Goal: Transaction & Acquisition: Register for event/course

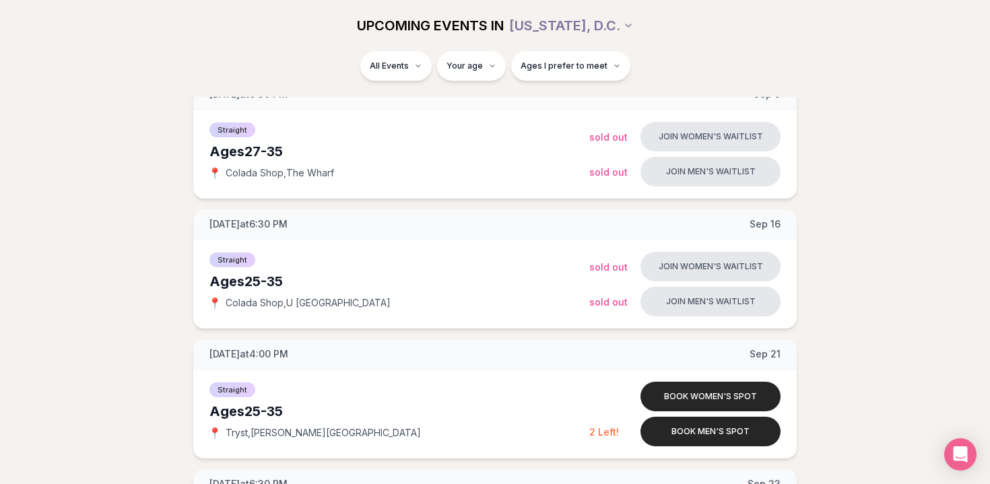
scroll to position [497, 0]
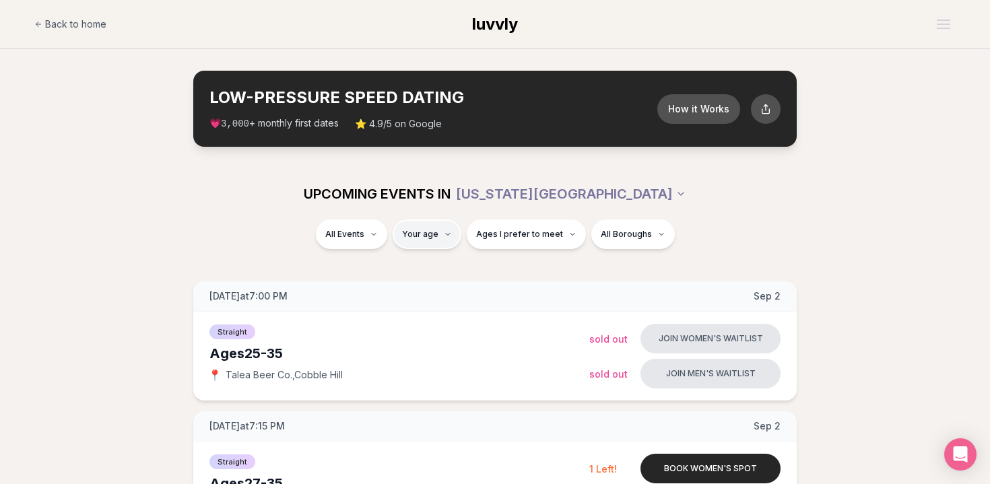
type input "**"
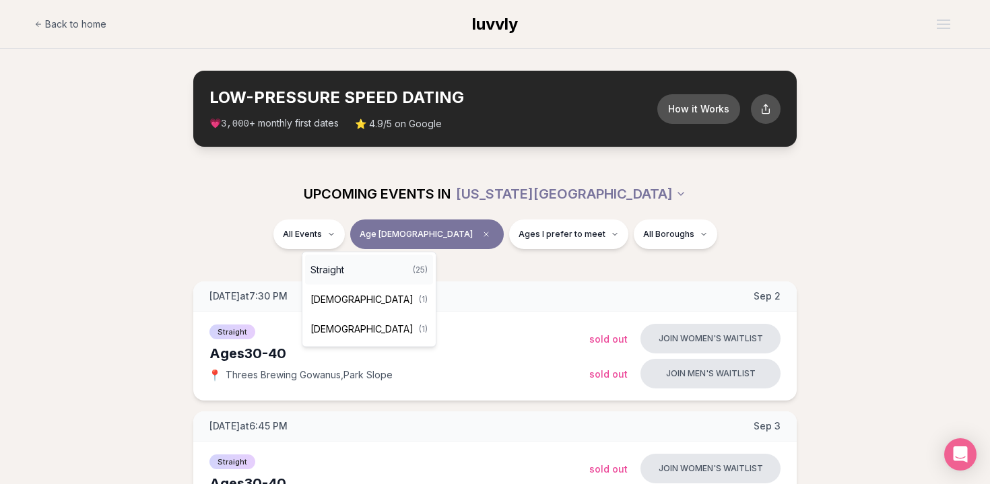
click at [327, 266] on span "Straight" at bounding box center [328, 269] width 34 height 13
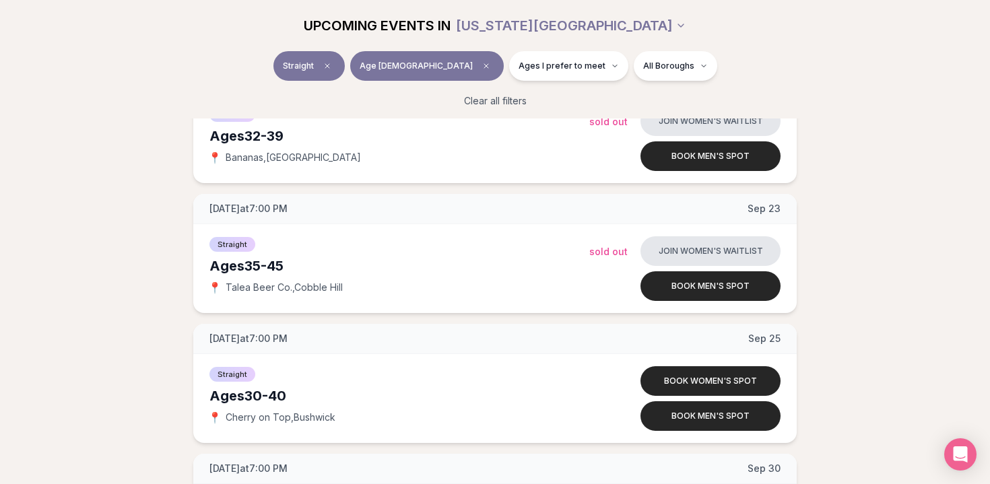
scroll to position [1067, 0]
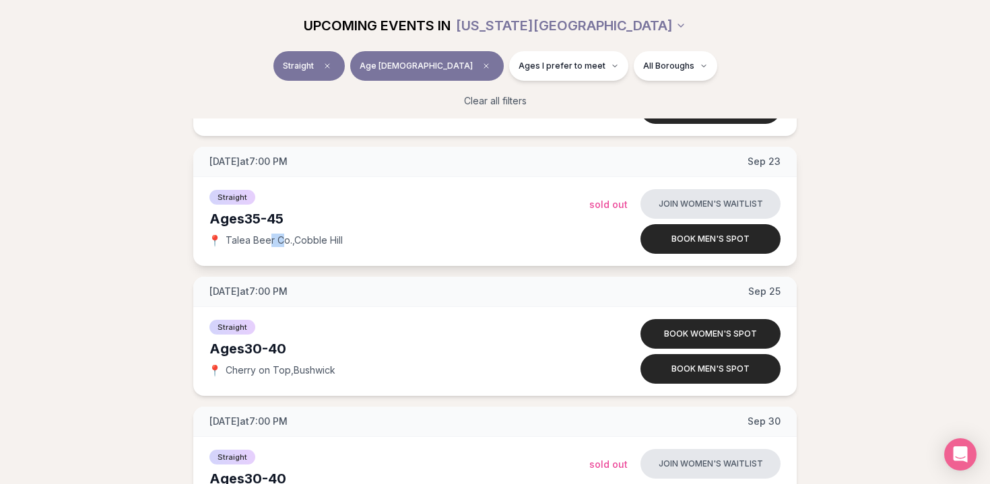
drag, startPoint x: 271, startPoint y: 236, endPoint x: 284, endPoint y: 241, distance: 13.4
click at [283, 241] on span "Talea Beer Co. , [GEOGRAPHIC_DATA]" at bounding box center [284, 240] width 117 height 13
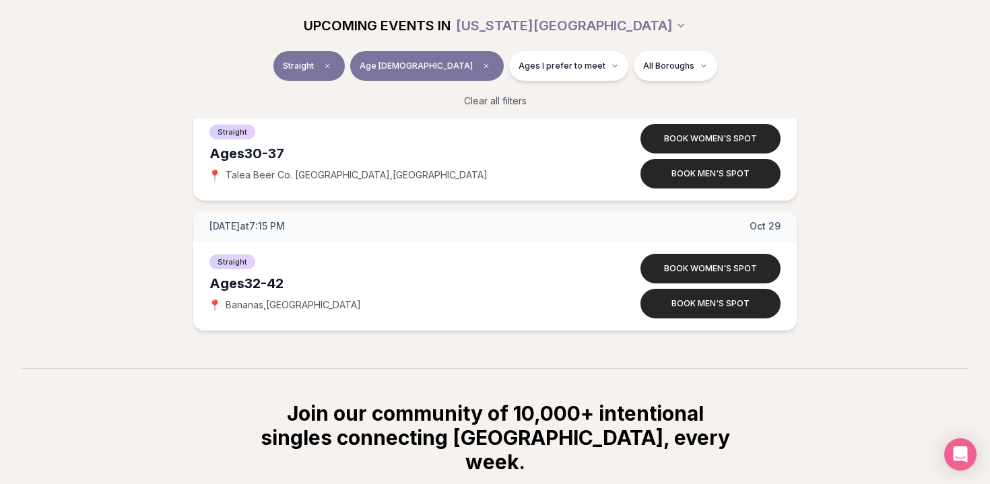
scroll to position [3214, 0]
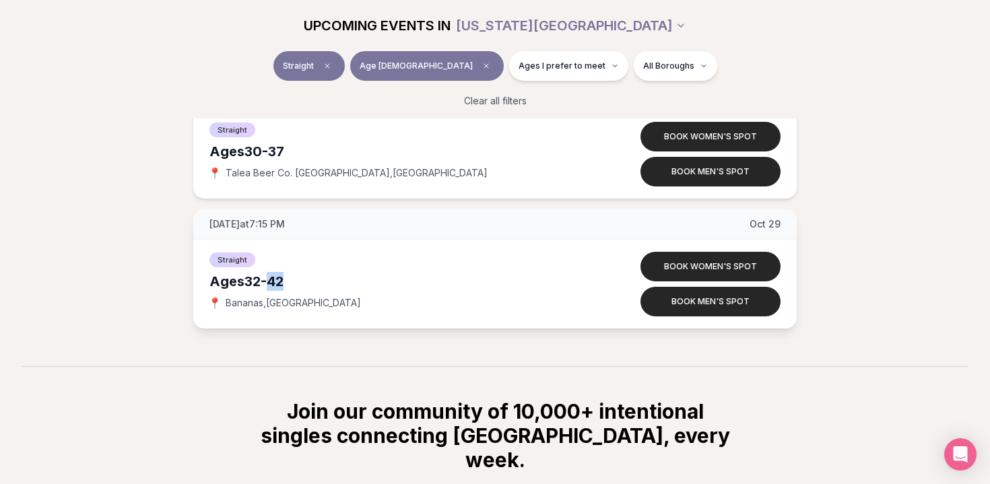
drag, startPoint x: 288, startPoint y: 284, endPoint x: 272, endPoint y: 285, distance: 16.2
click at [272, 285] on div "Ages [DEMOGRAPHIC_DATA]" at bounding box center [400, 281] width 380 height 19
click at [323, 305] on div "📍 [GEOGRAPHIC_DATA] , [GEOGRAPHIC_DATA]" at bounding box center [400, 302] width 380 height 13
drag, startPoint x: 263, startPoint y: 305, endPoint x: 225, endPoint y: 300, distance: 38.7
click at [225, 300] on div "📍 [GEOGRAPHIC_DATA] , [GEOGRAPHIC_DATA]" at bounding box center [400, 302] width 380 height 13
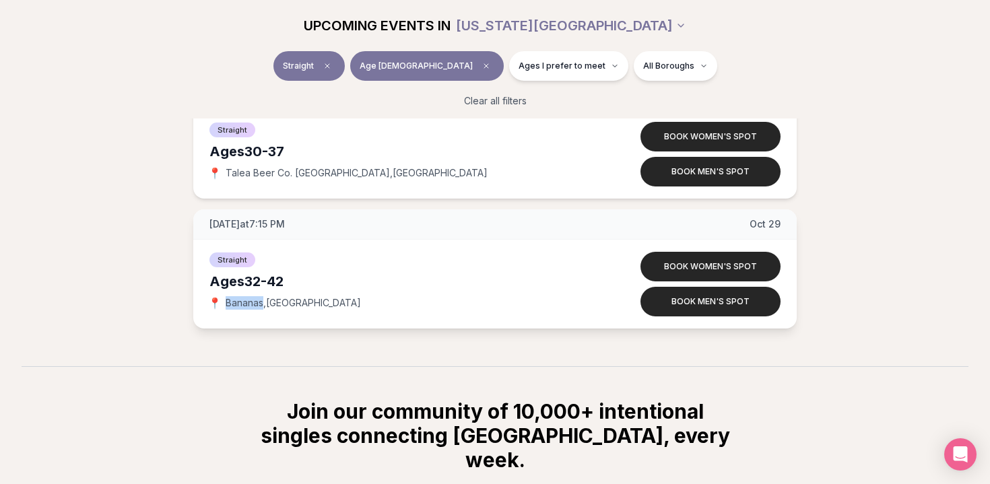
copy span "Bananas"
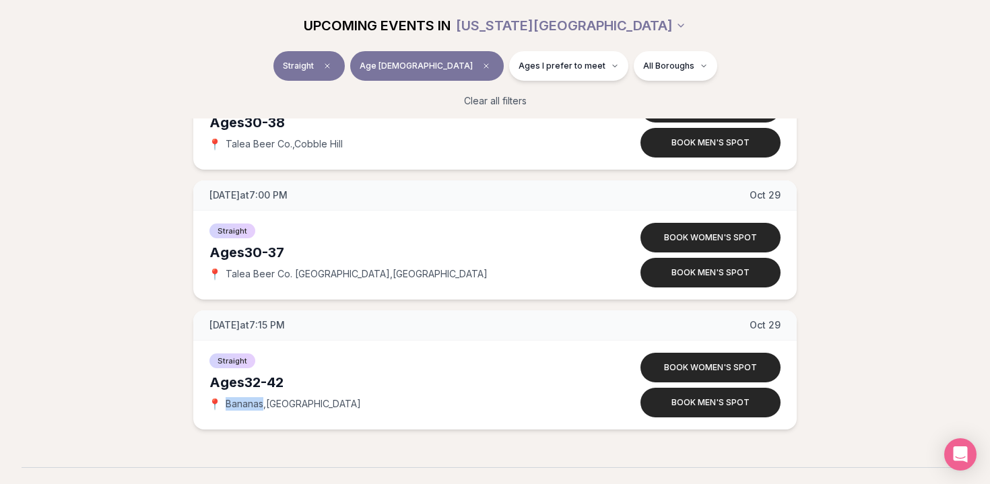
scroll to position [3127, 0]
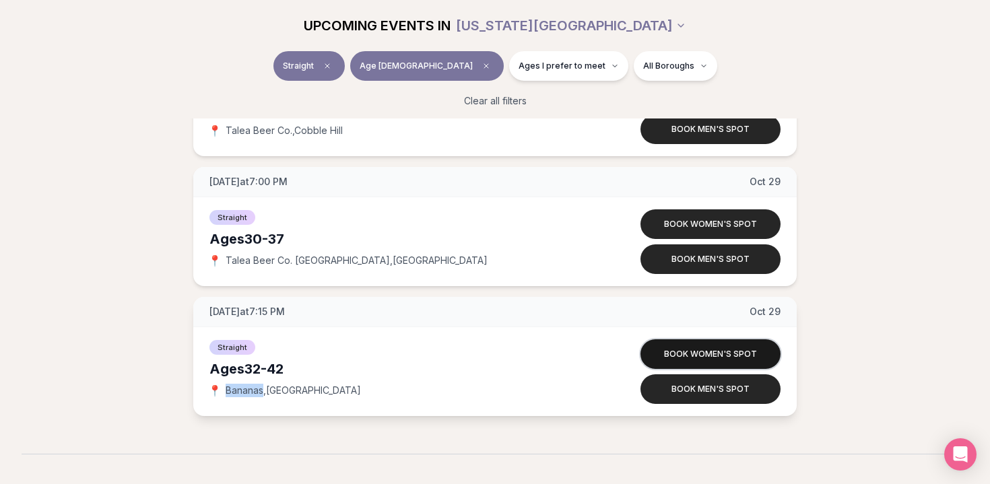
click at [680, 358] on button "Book women's spot" at bounding box center [711, 355] width 140 height 30
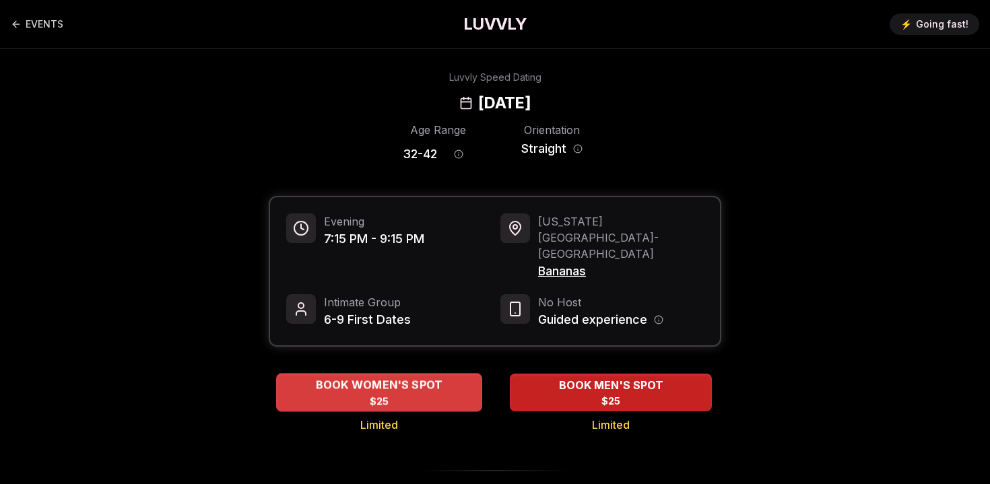
click at [414, 374] on div "BOOK WOMEN'S SPOT $25" at bounding box center [379, 392] width 206 height 37
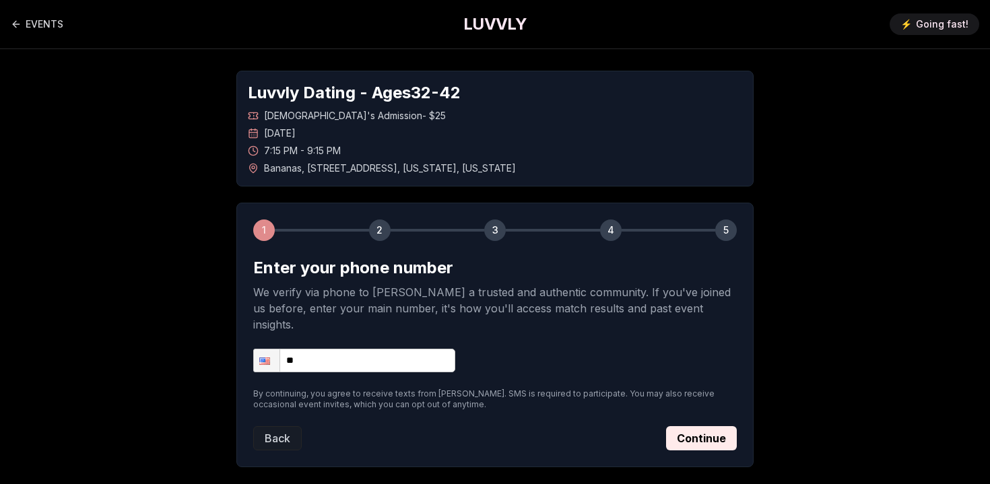
click at [387, 349] on input "**" at bounding box center [354, 361] width 202 height 24
type input "**********"
click at [704, 426] on button "Continue" at bounding box center [701, 438] width 71 height 24
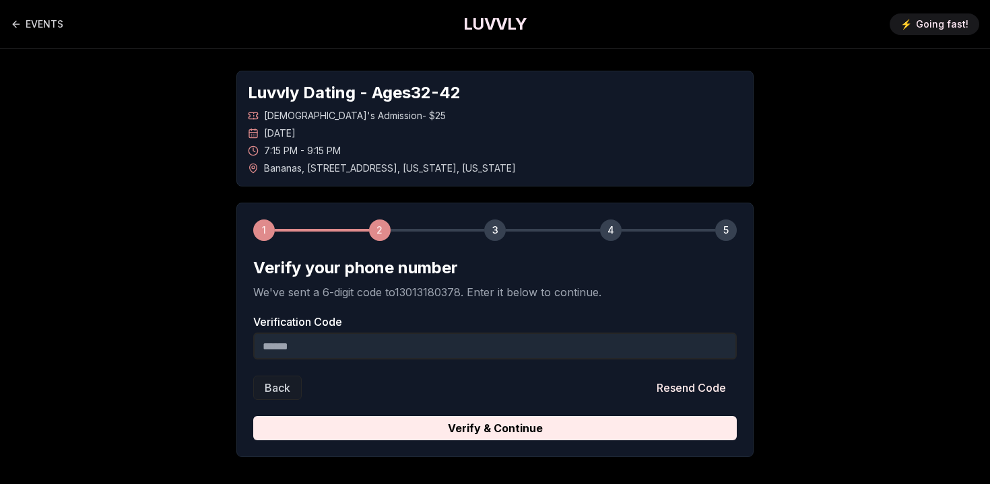
click at [573, 350] on input "Verification Code" at bounding box center [495, 346] width 484 height 27
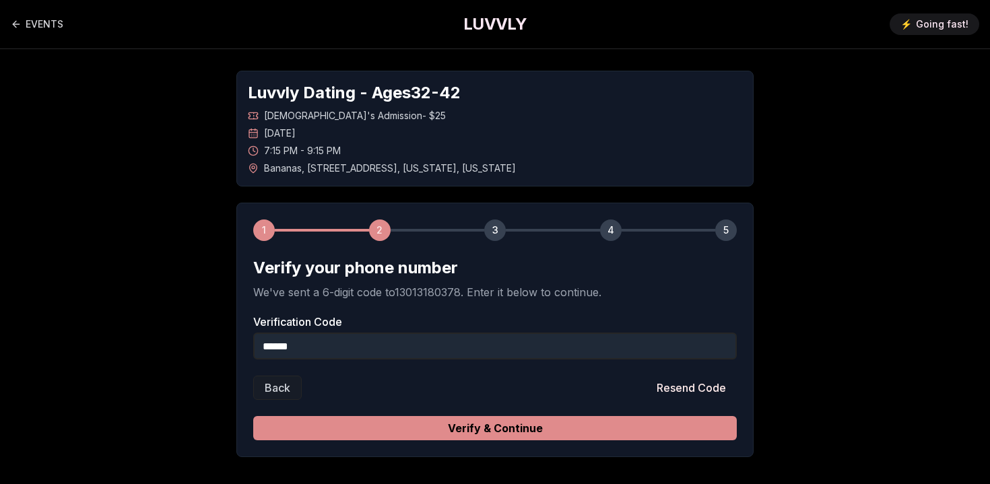
type input "******"
click at [510, 430] on button "Verify & Continue" at bounding box center [495, 428] width 484 height 24
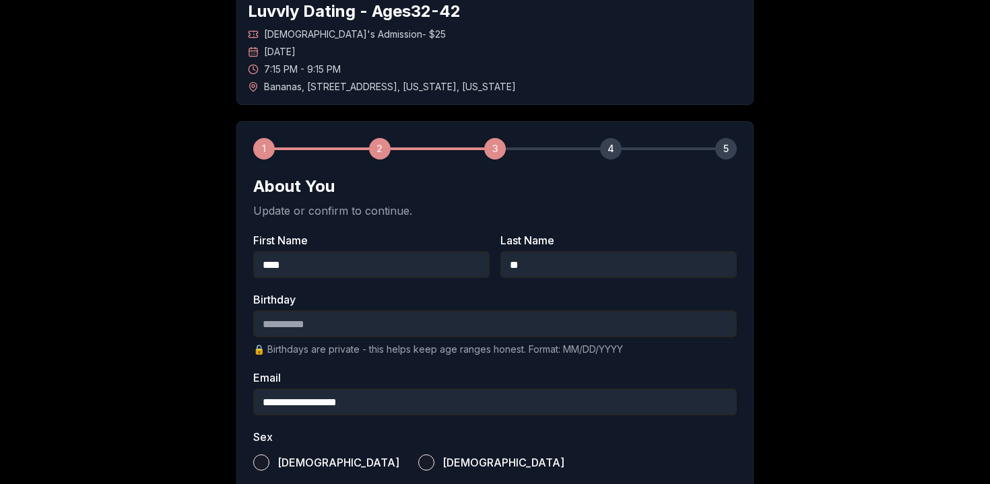
scroll to position [129, 0]
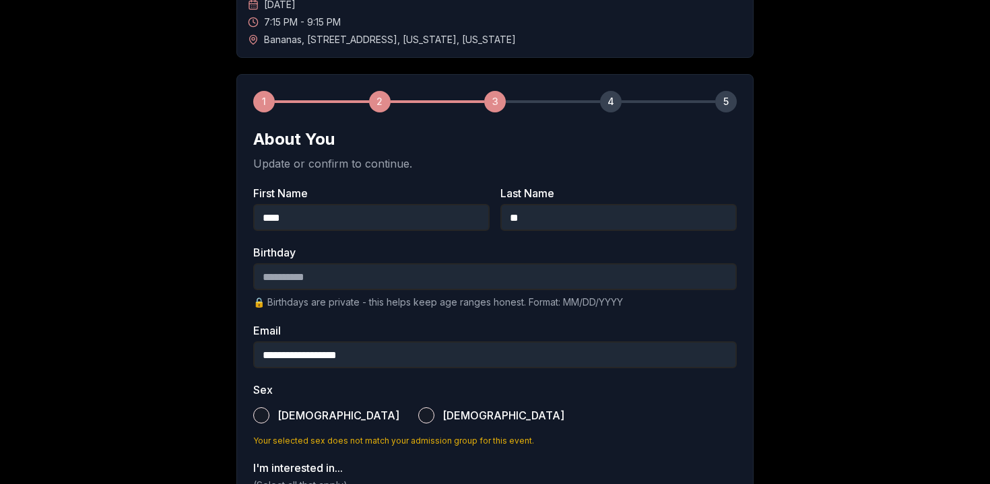
click at [488, 270] on input "Birthday" at bounding box center [495, 276] width 484 height 27
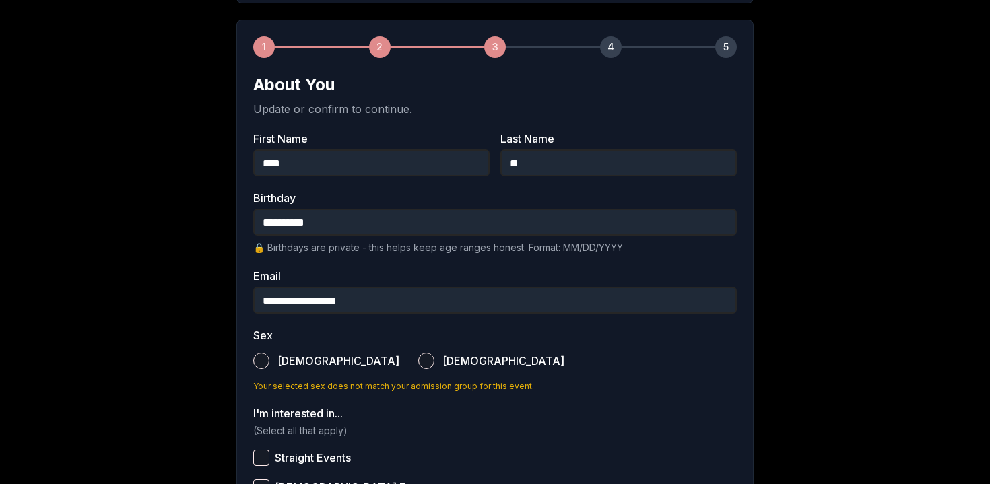
scroll to position [203, 0]
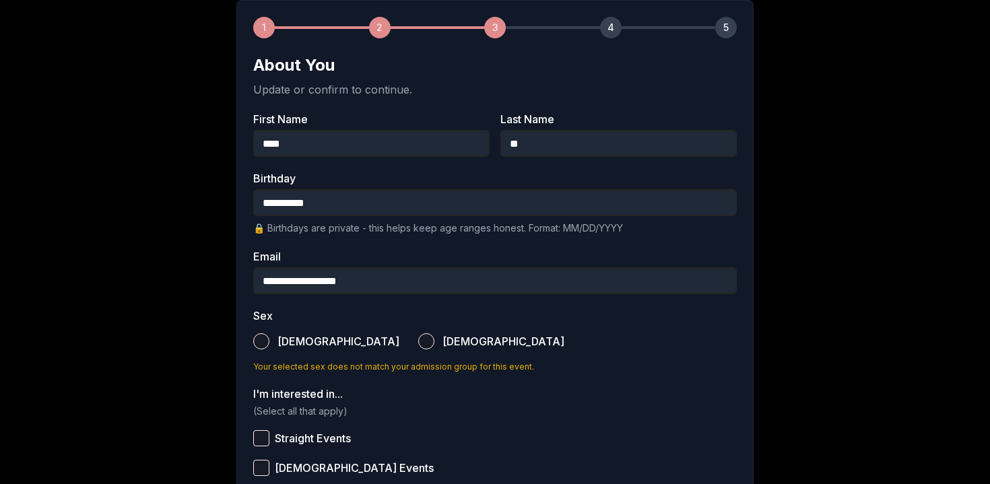
type input "**********"
click at [418, 344] on button "[DEMOGRAPHIC_DATA]" at bounding box center [426, 341] width 16 height 16
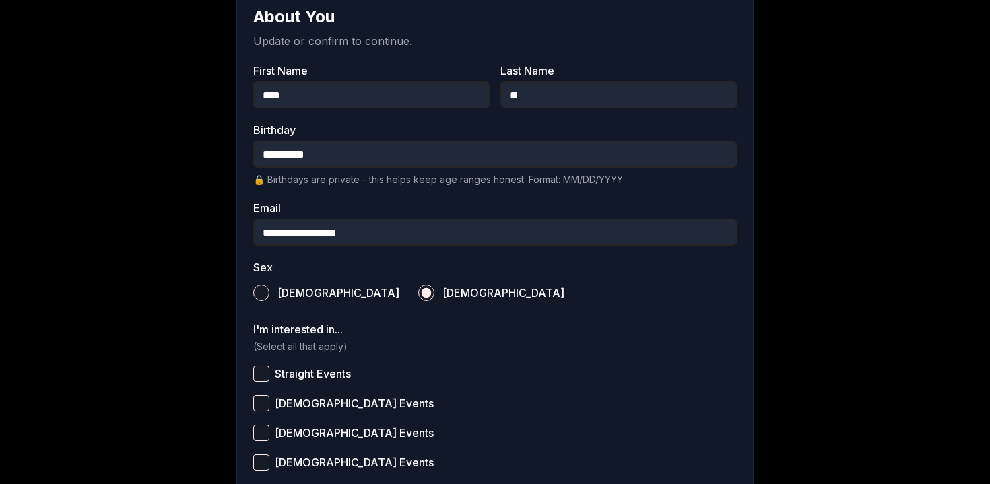
scroll to position [274, 0]
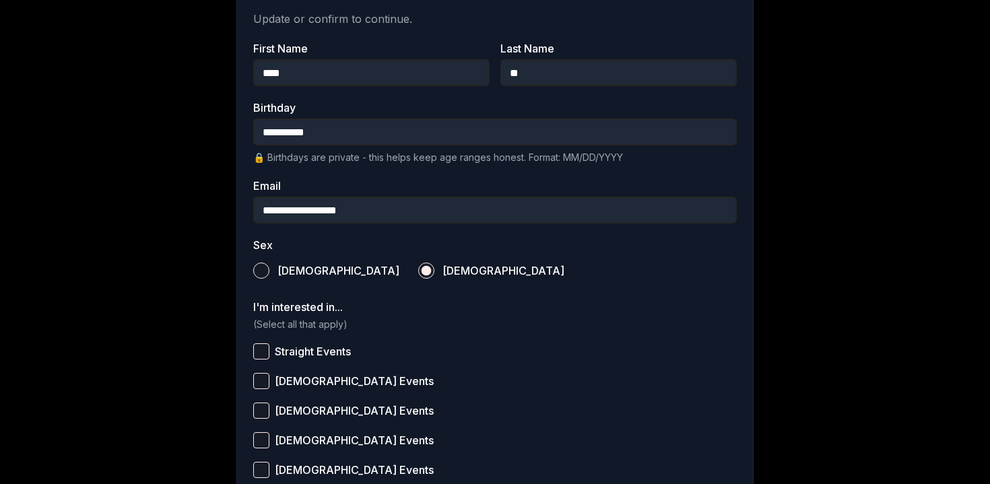
click at [267, 355] on button "Straight Events" at bounding box center [261, 352] width 16 height 16
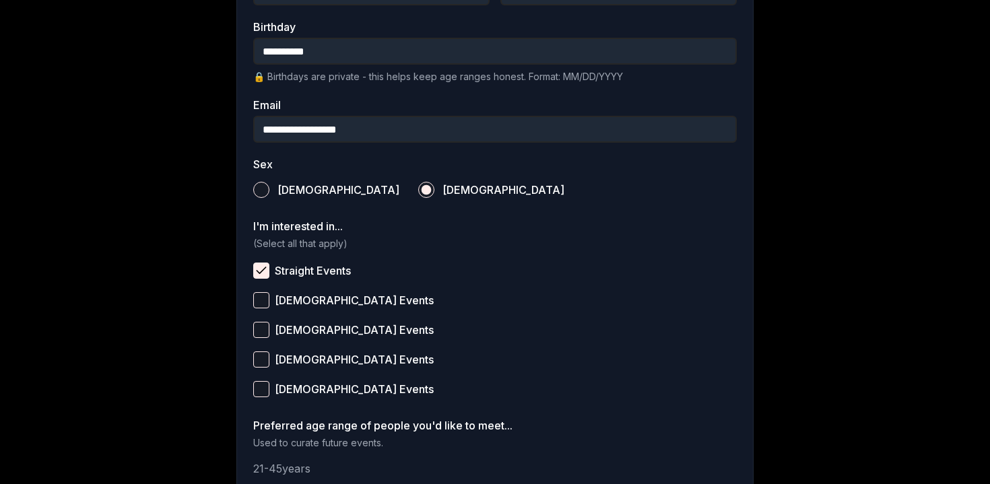
scroll to position [433, 0]
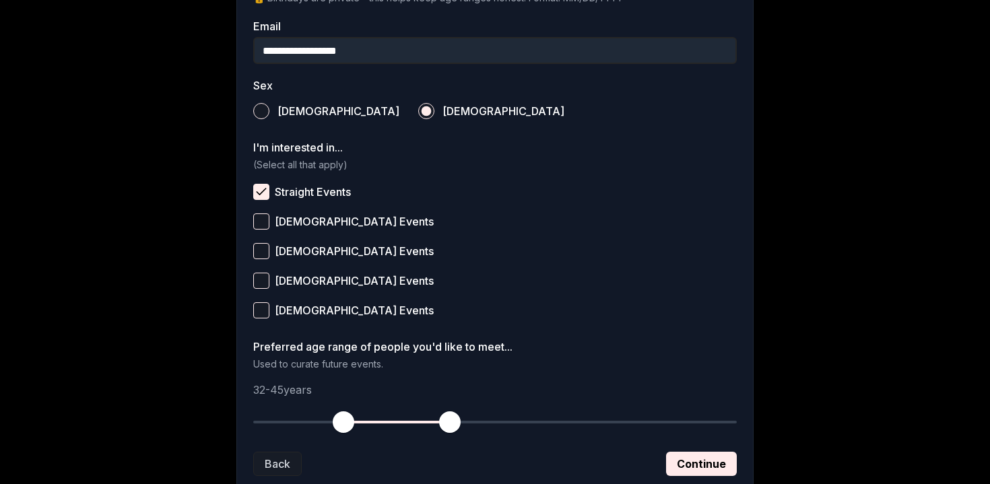
drag, startPoint x: 256, startPoint y: 416, endPoint x: 344, endPoint y: 422, distance: 87.8
click at [344, 422] on span "button" at bounding box center [344, 423] width 22 height 22
drag, startPoint x: 437, startPoint y: 424, endPoint x: 412, endPoint y: 423, distance: 24.9
click at [412, 423] on button "button" at bounding box center [409, 423] width 30 height 30
click at [707, 474] on button "Continue" at bounding box center [701, 464] width 71 height 24
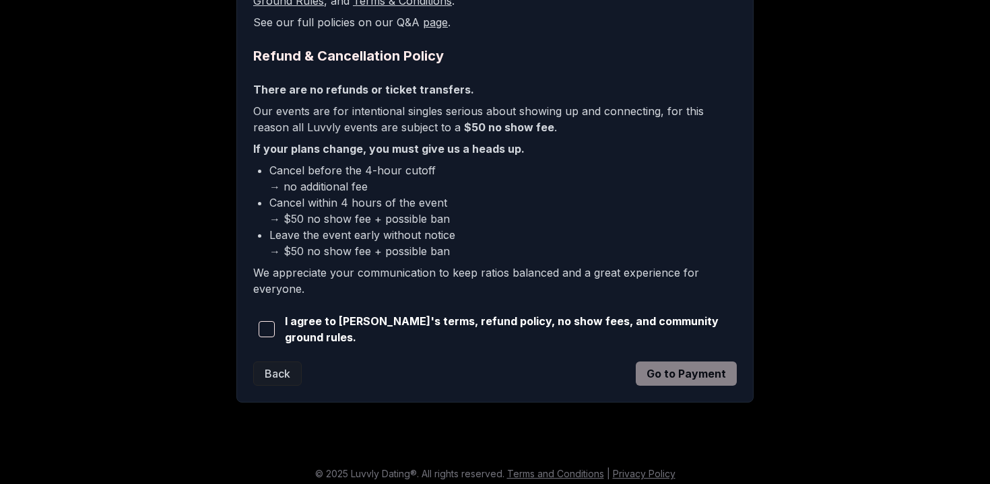
scroll to position [313, 0]
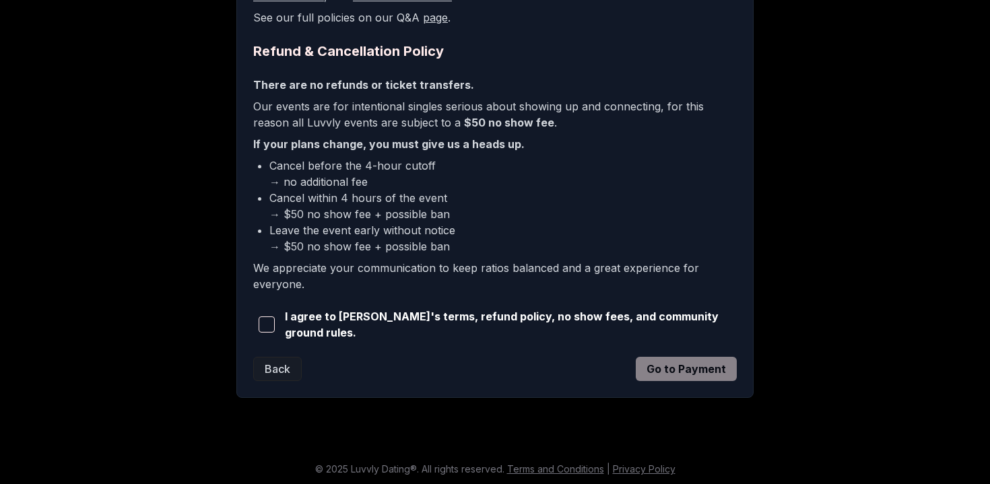
click at [284, 319] on div "I agree to [PERSON_NAME]'s terms, refund policy, no show fees, and community gr…" at bounding box center [495, 325] width 484 height 32
click at [264, 325] on span "button" at bounding box center [267, 325] width 16 height 16
click at [682, 367] on button "Go to Payment" at bounding box center [686, 369] width 101 height 24
